Goal: Information Seeking & Learning: Learn about a topic

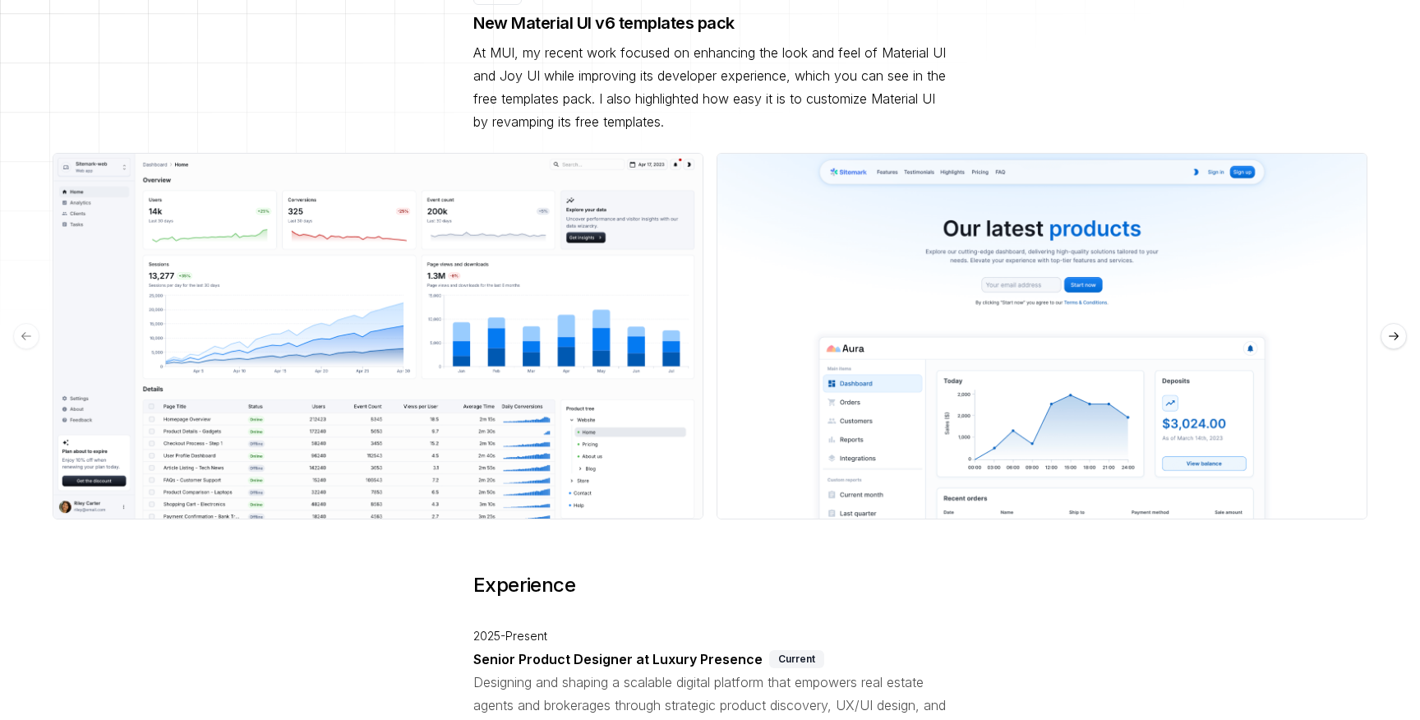
scroll to position [317, 0]
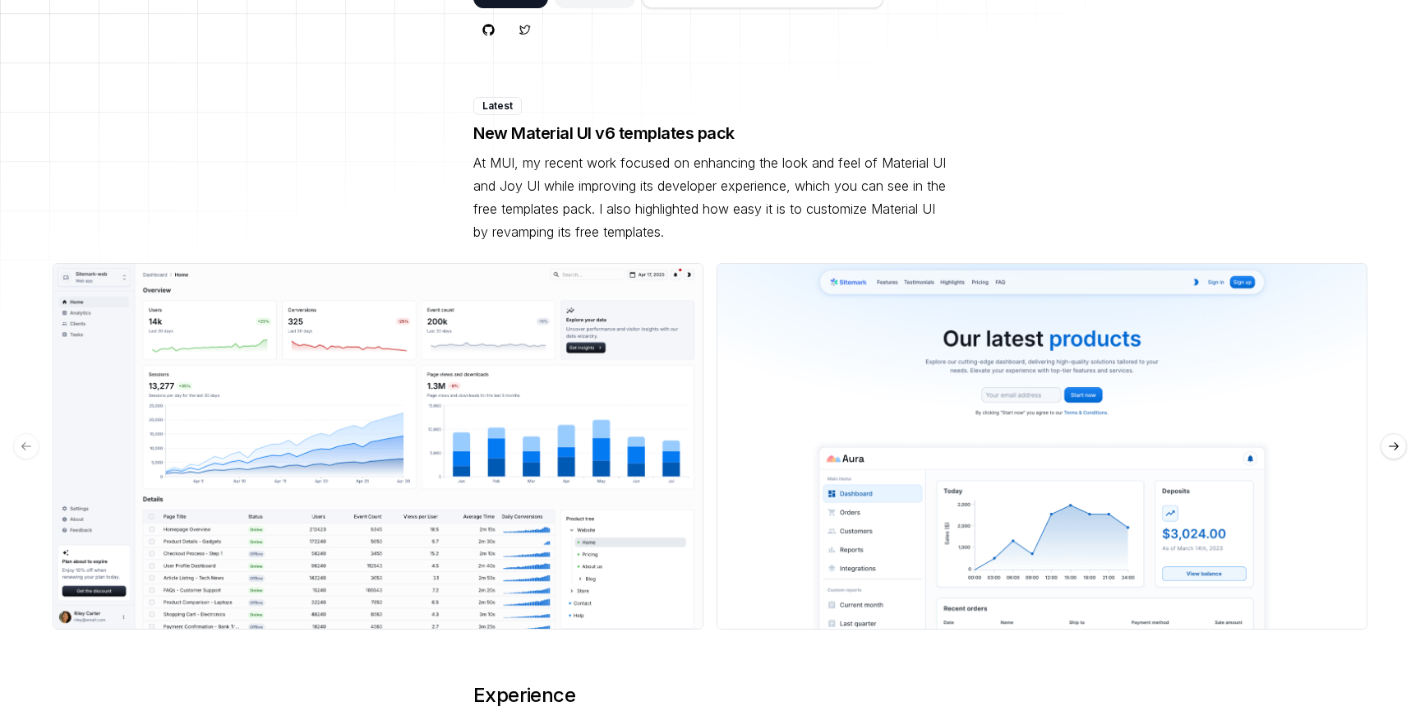
click at [417, 431] on button "See preview" at bounding box center [379, 446] width 98 height 30
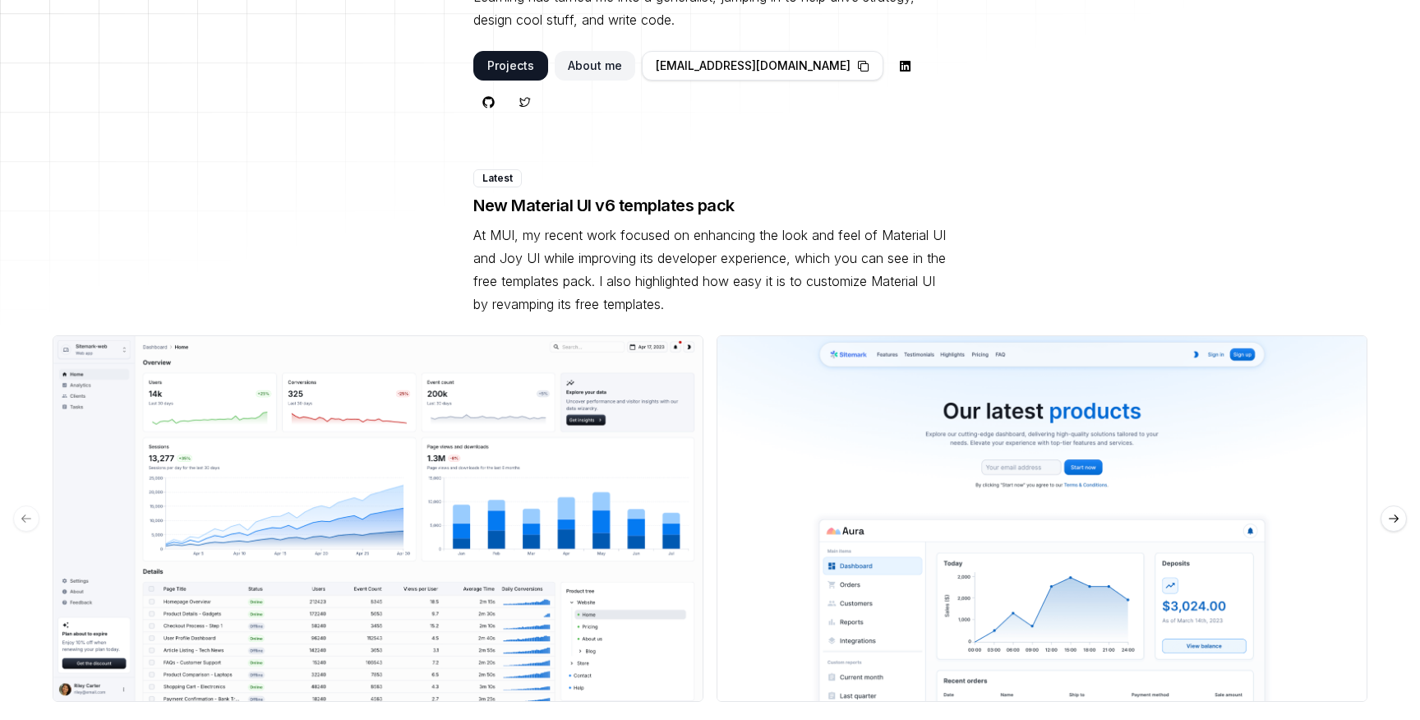
scroll to position [236, 0]
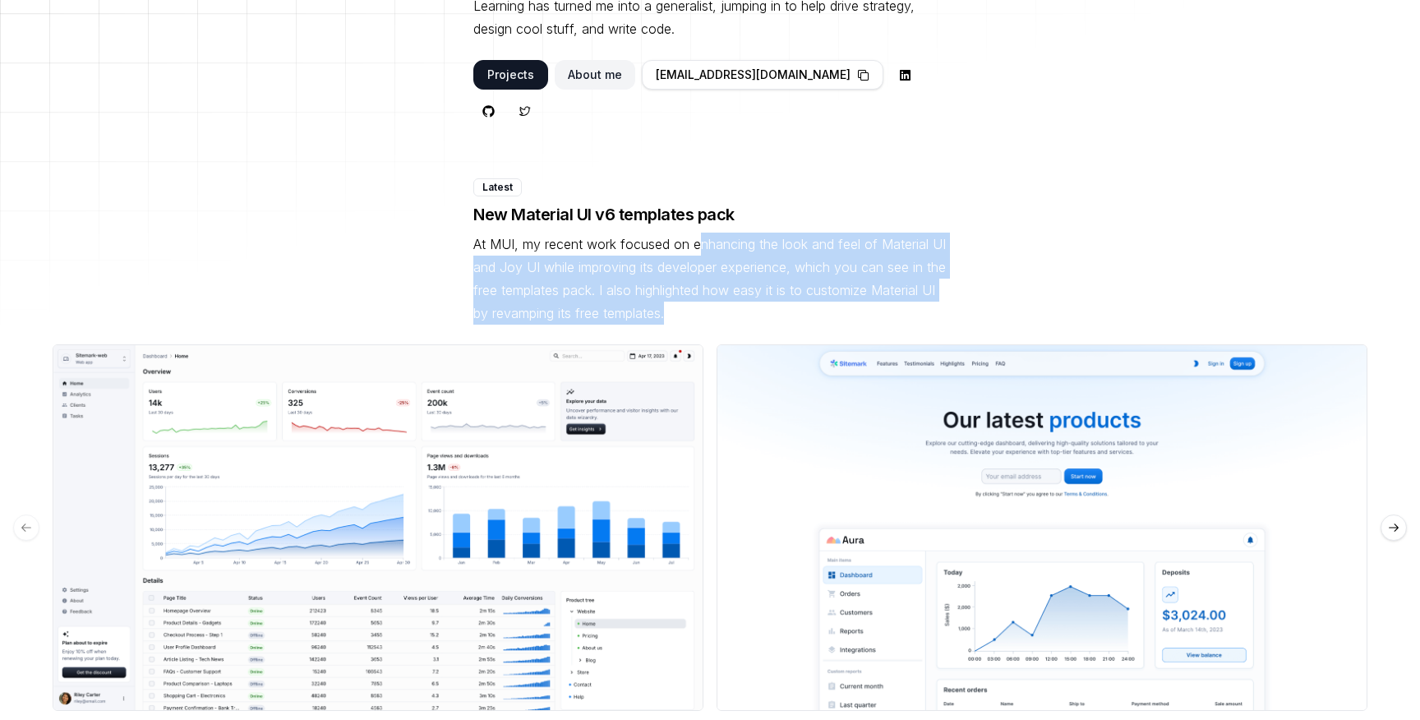
drag, startPoint x: 699, startPoint y: 206, endPoint x: 766, endPoint y: 272, distance: 94.1
click at [766, 273] on p "At MUI, my recent work focused on enhancing the look and feel of Material UI an…" at bounding box center [709, 279] width 473 height 92
click at [766, 272] on p "At MUI, my recent work focused on enhancing the look and feel of Material UI an…" at bounding box center [709, 279] width 473 height 92
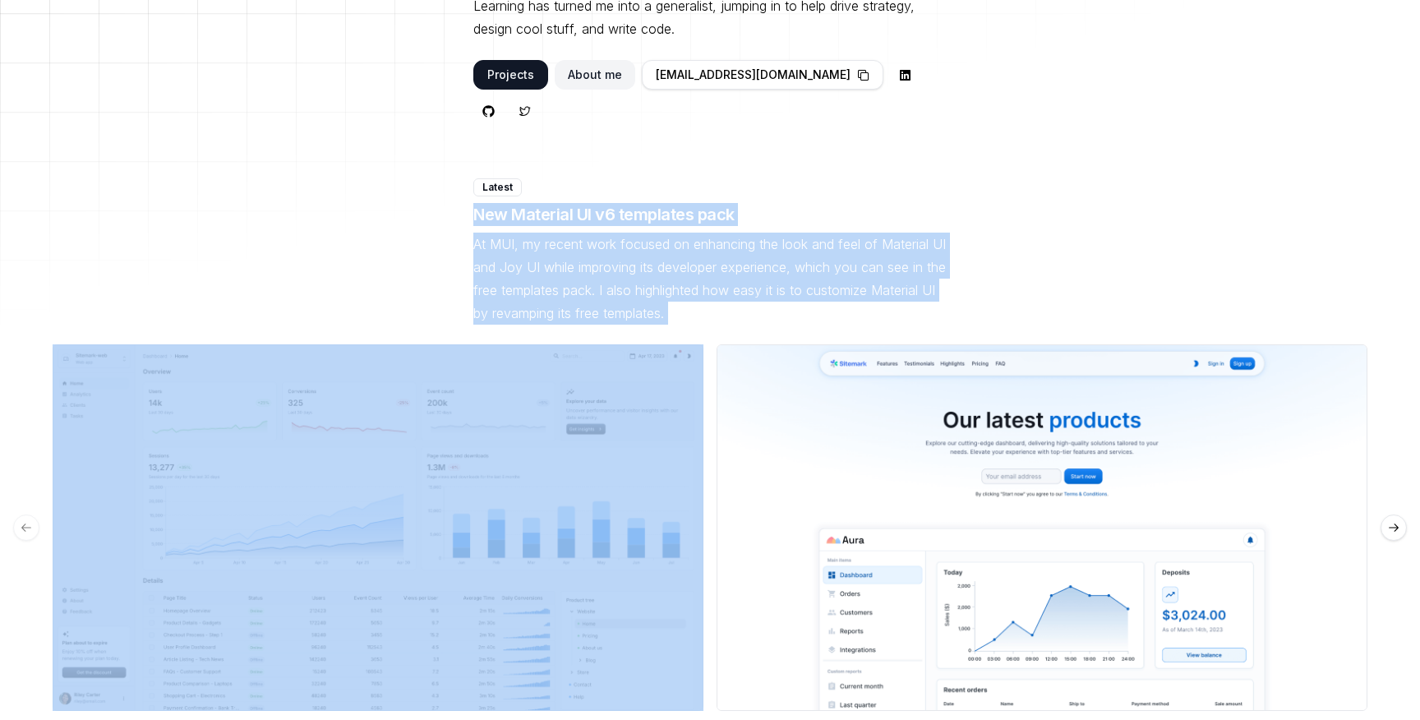
drag, startPoint x: 766, startPoint y: 272, endPoint x: 784, endPoint y: 150, distance: 123.0
click at [784, 178] on div "Latest New Material UI v6 templates pack At MUI, my recent work focused on enha…" at bounding box center [709, 444] width 473 height 533
drag, startPoint x: 784, startPoint y: 150, endPoint x: 770, endPoint y: 279, distance: 129.8
click at [771, 279] on div "Latest New Material UI v6 templates pack At MUI, my recent work focused on enha…" at bounding box center [709, 444] width 473 height 533
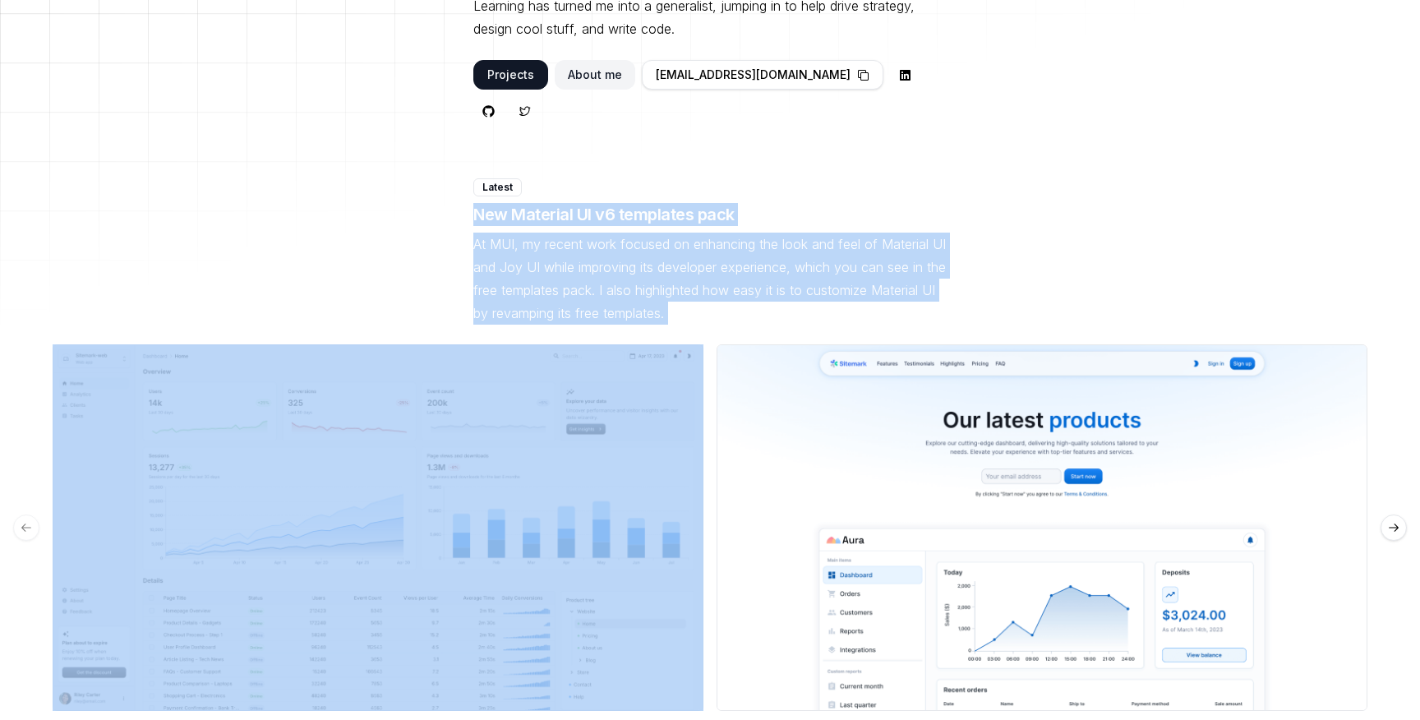
click at [770, 279] on p "At MUI, my recent work focused on enhancing the look and feel of Material UI an…" at bounding box center [709, 279] width 473 height 92
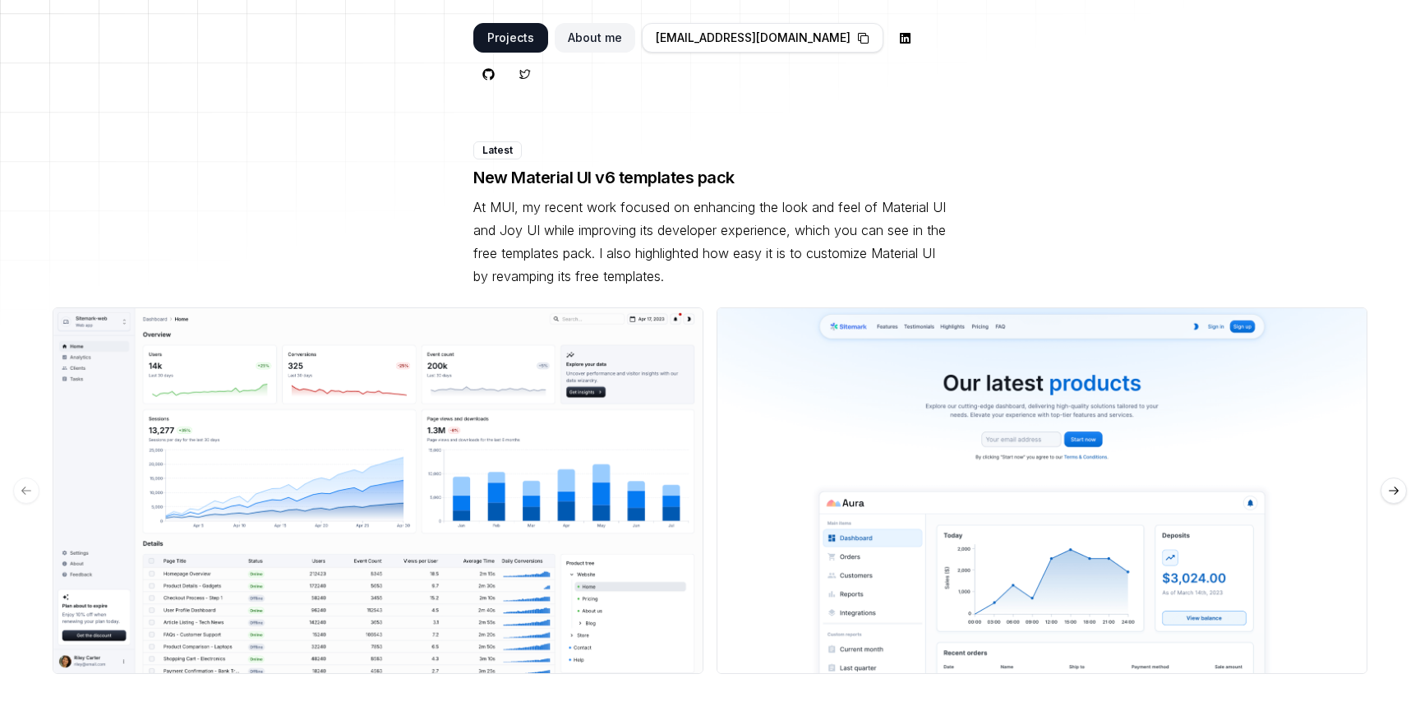
scroll to position [284, 0]
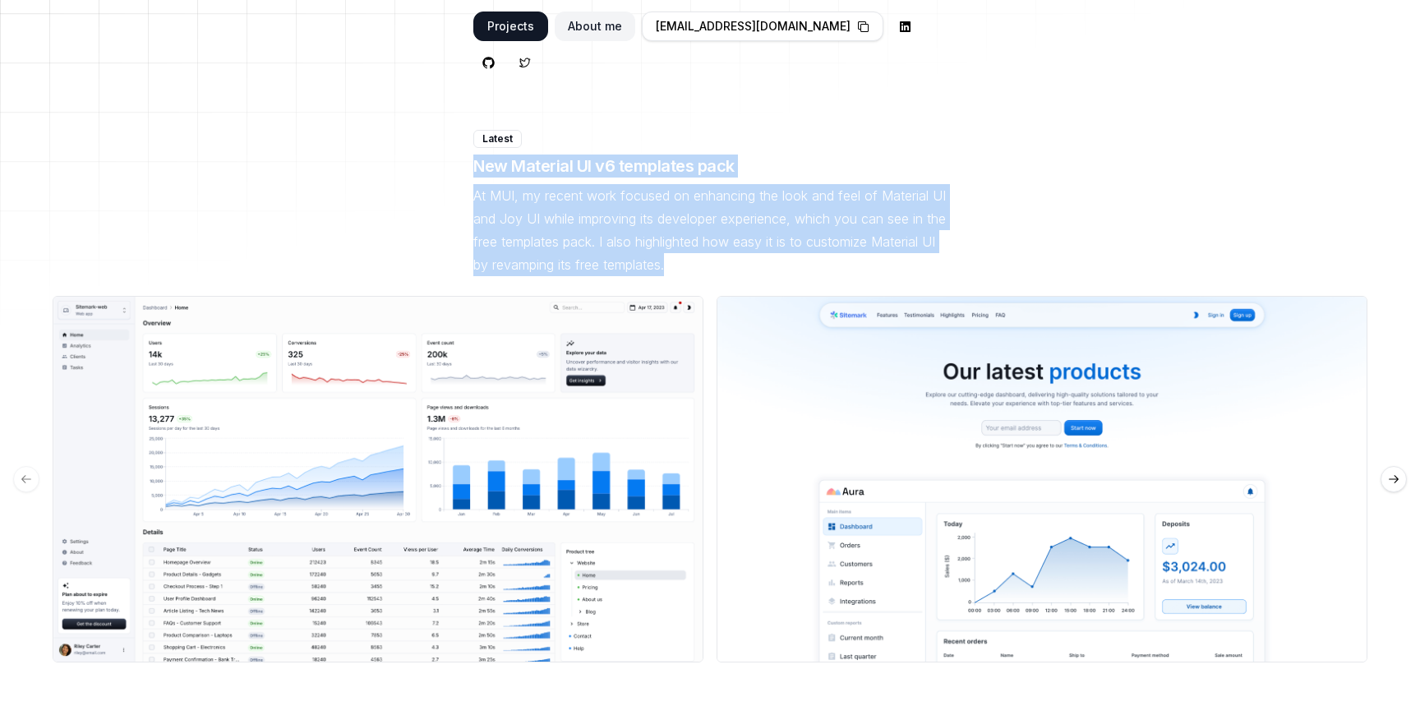
drag, startPoint x: 791, startPoint y: 233, endPoint x: 839, endPoint y: 81, distance: 158.5
click at [839, 81] on div "Toggle theme [PERSON_NAME] I'm a designer, and I love to learn. Learning has tu…" at bounding box center [709, 684] width 473 height 1778
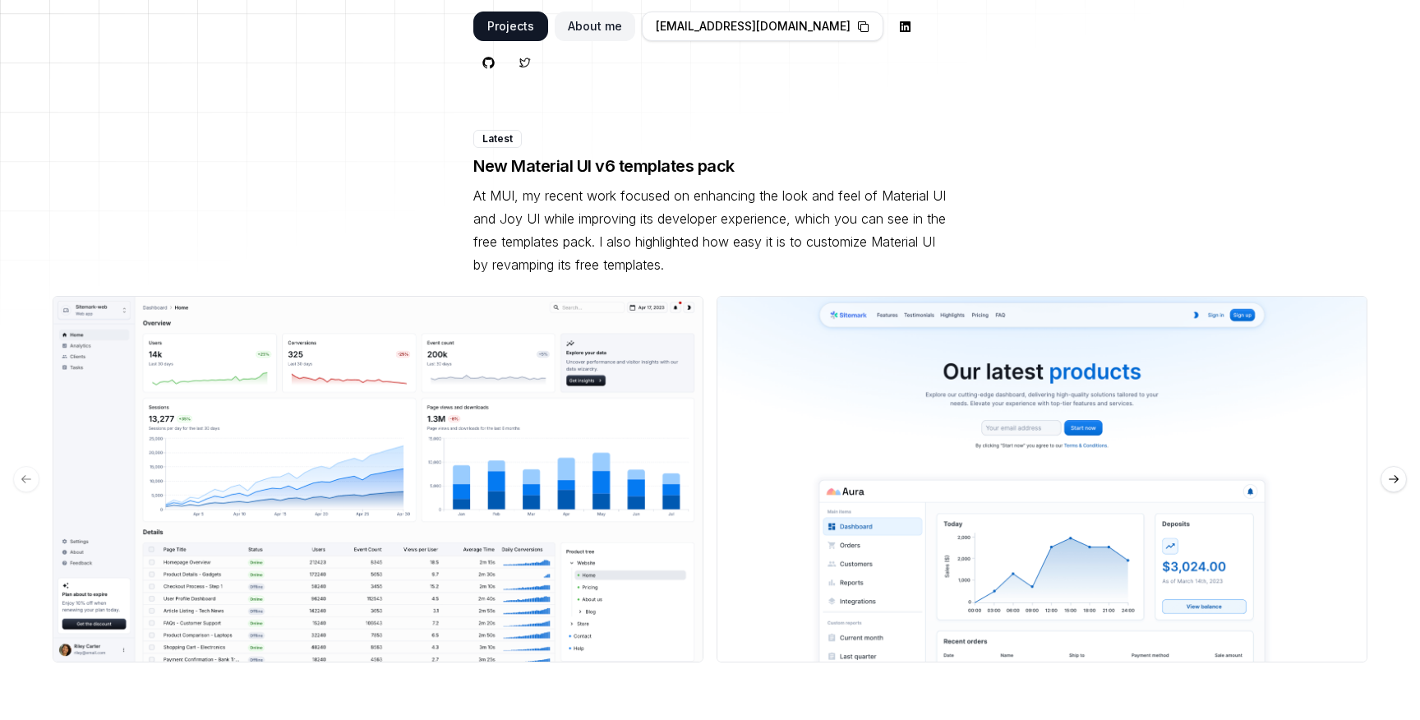
click at [945, 441] on img at bounding box center [1042, 479] width 651 height 367
click at [1027, 464] on button "See preview" at bounding box center [1043, 479] width 98 height 30
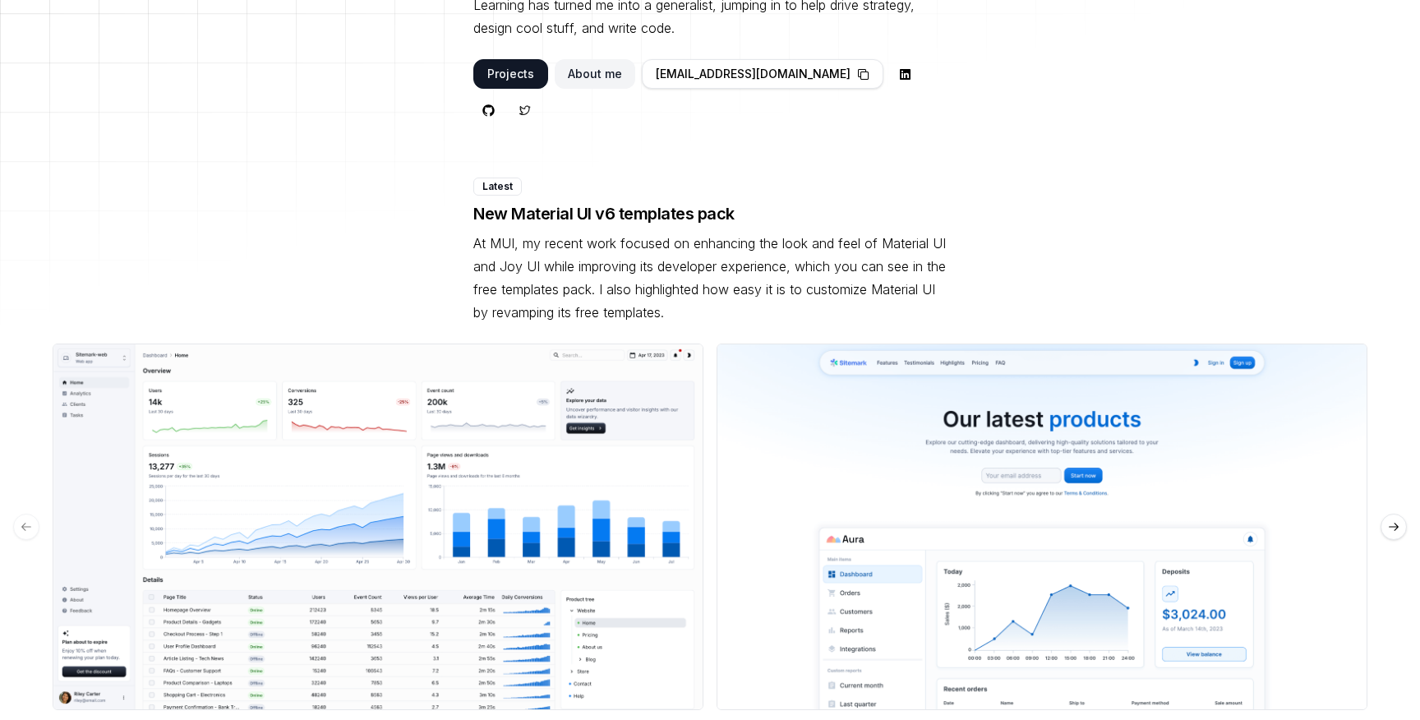
scroll to position [0, 0]
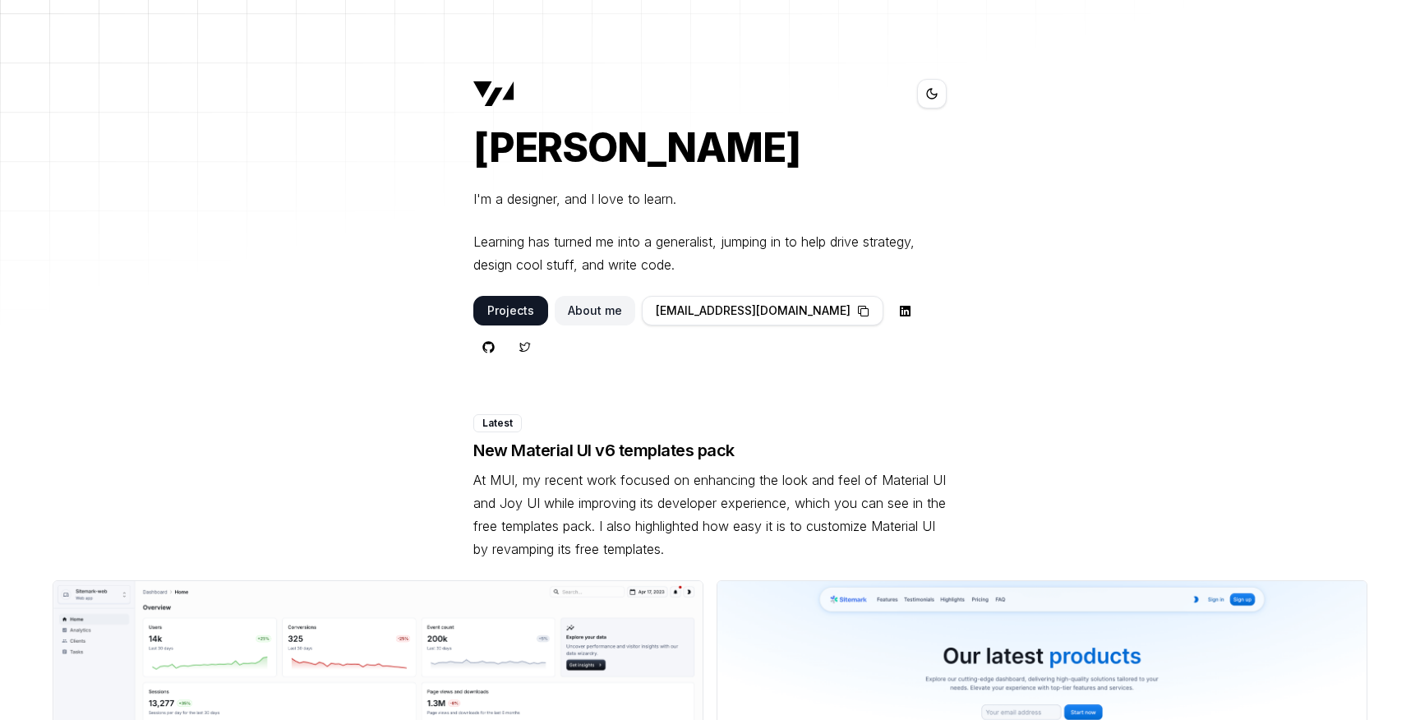
click at [505, 315] on button "Projects" at bounding box center [510, 311] width 75 height 30
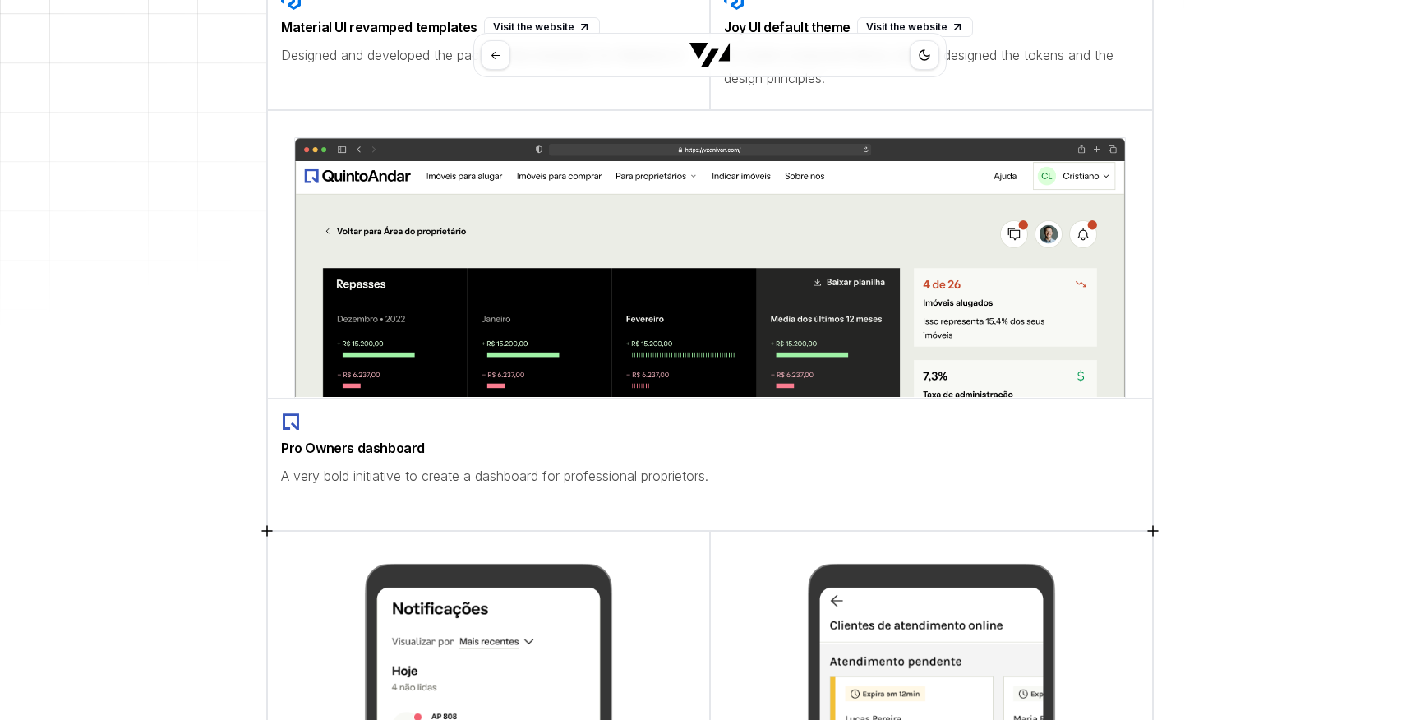
scroll to position [533, 0]
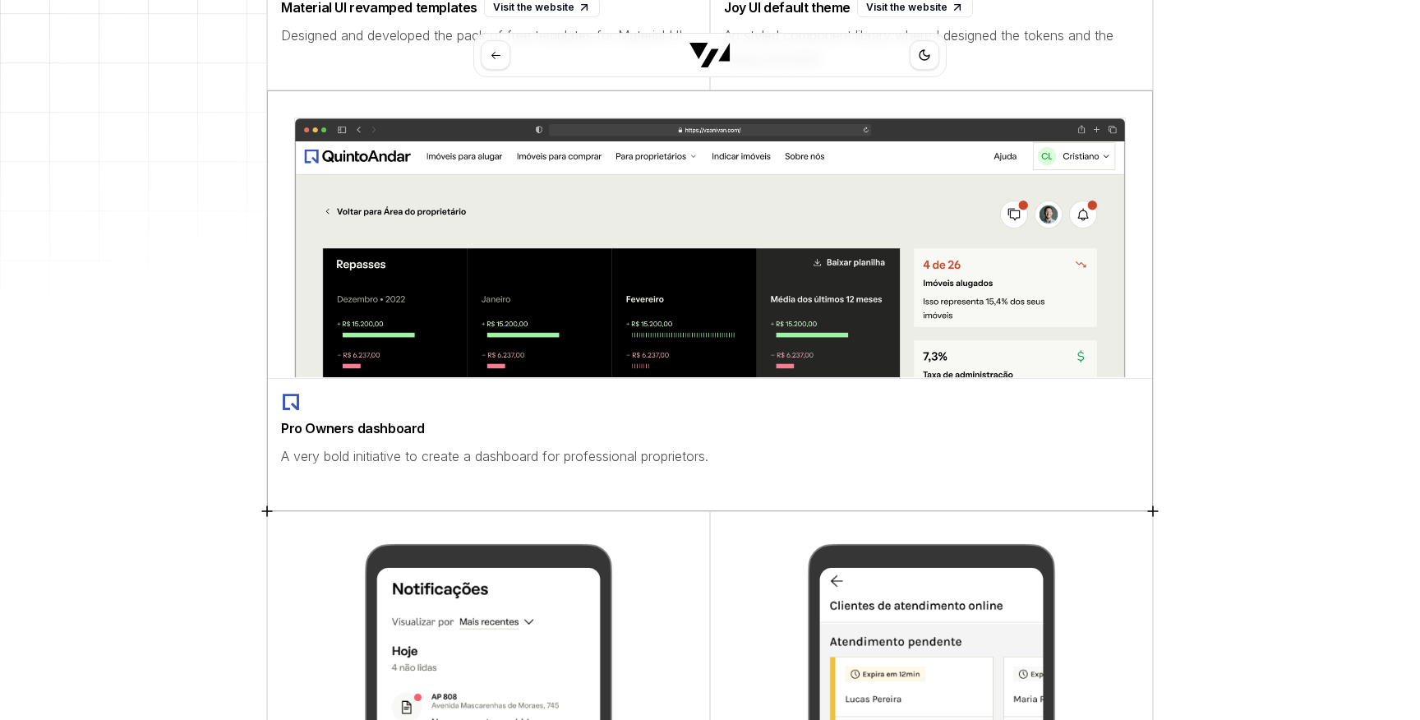
click at [528, 336] on img at bounding box center [710, 248] width 832 height 261
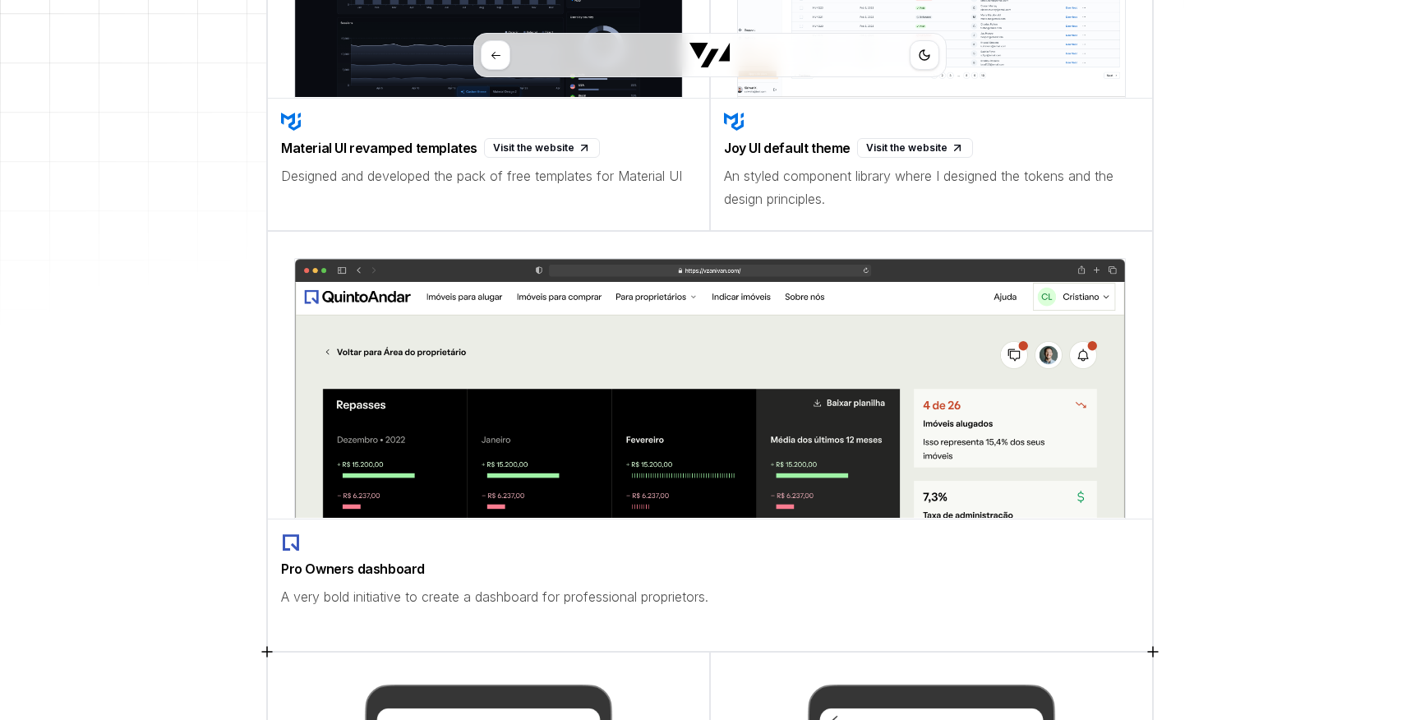
scroll to position [392, 0]
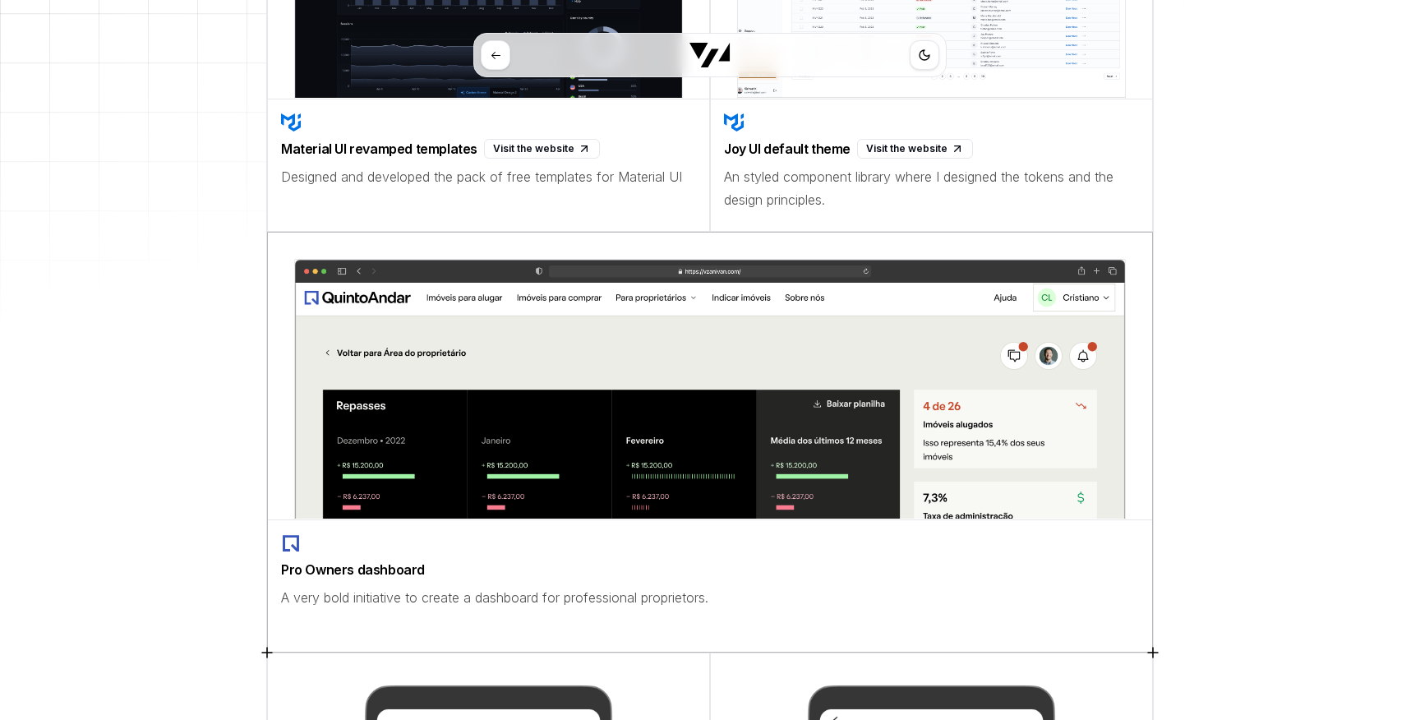
click at [579, 388] on img at bounding box center [710, 389] width 832 height 261
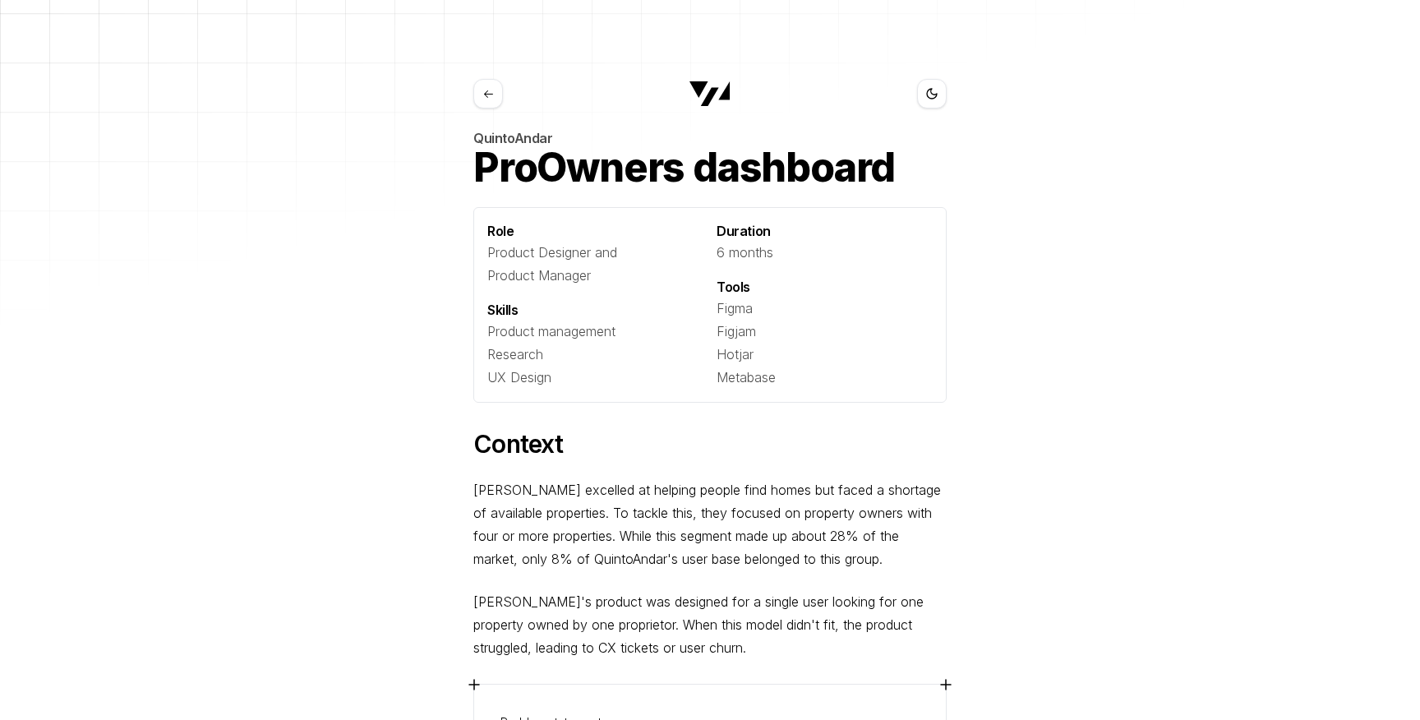
click at [485, 90] on icon at bounding box center [488, 94] width 12 height 12
